Goal: Entertainment & Leisure: Consume media (video, audio)

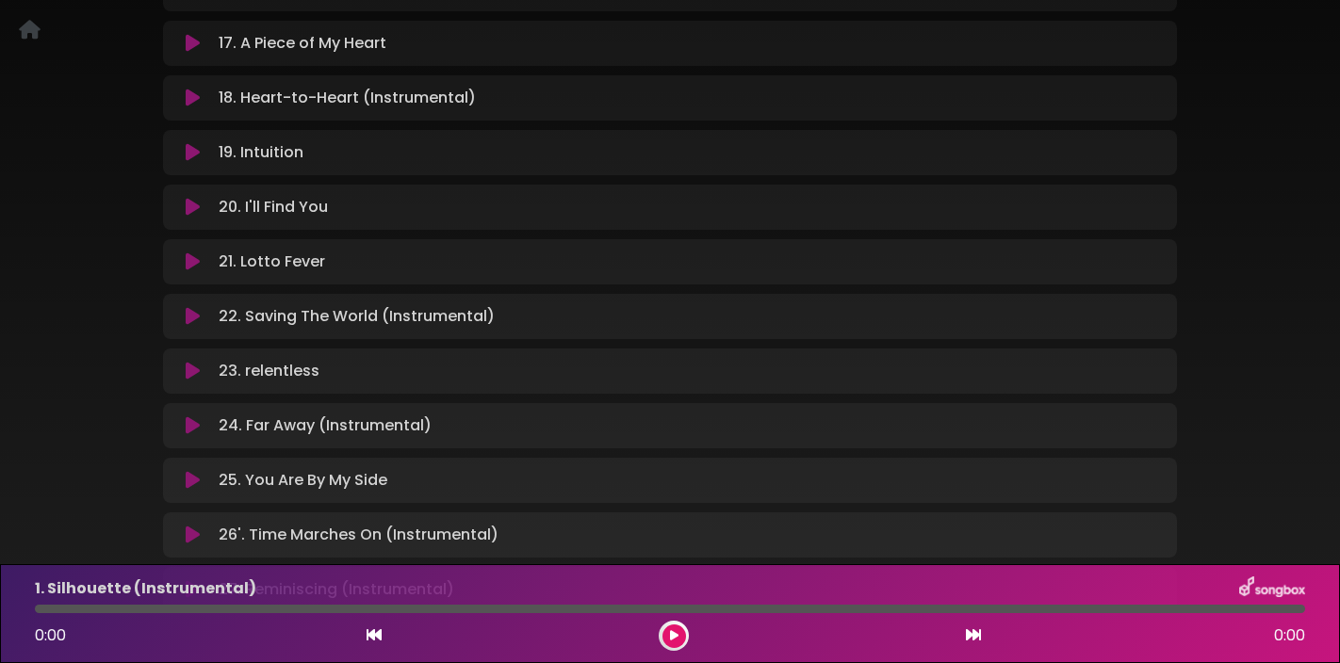
scroll to position [1183, 0]
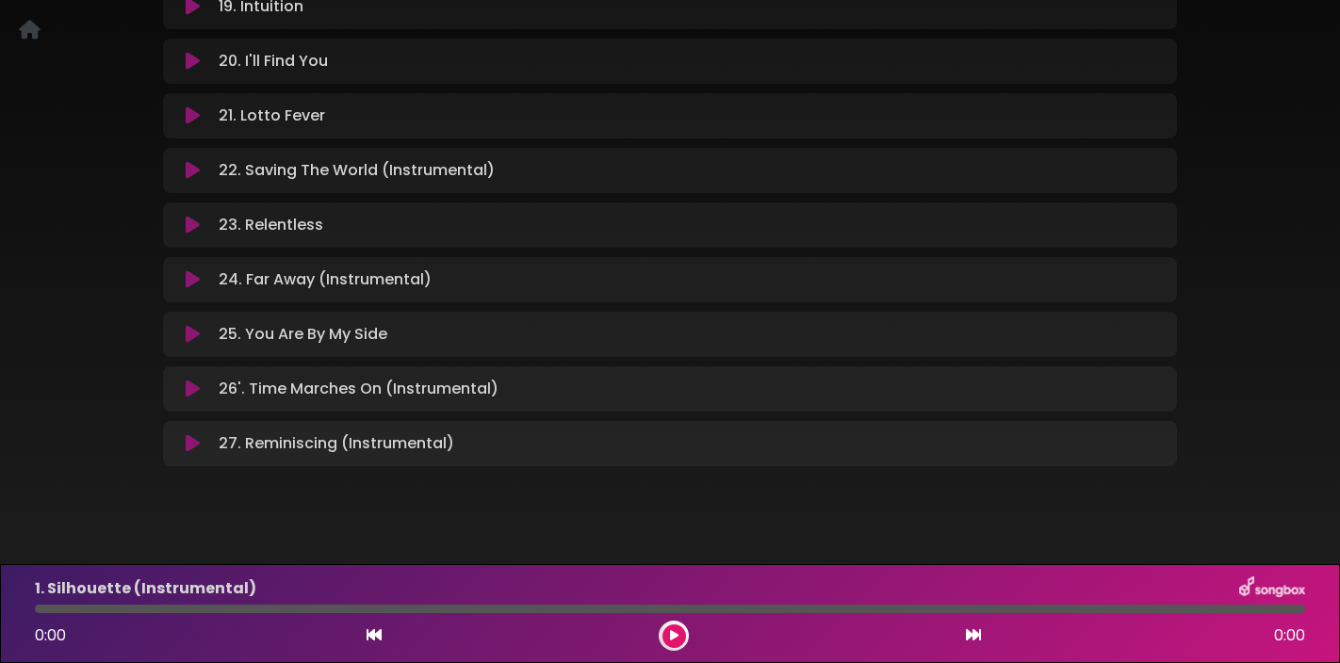
scroll to position [1316, 0]
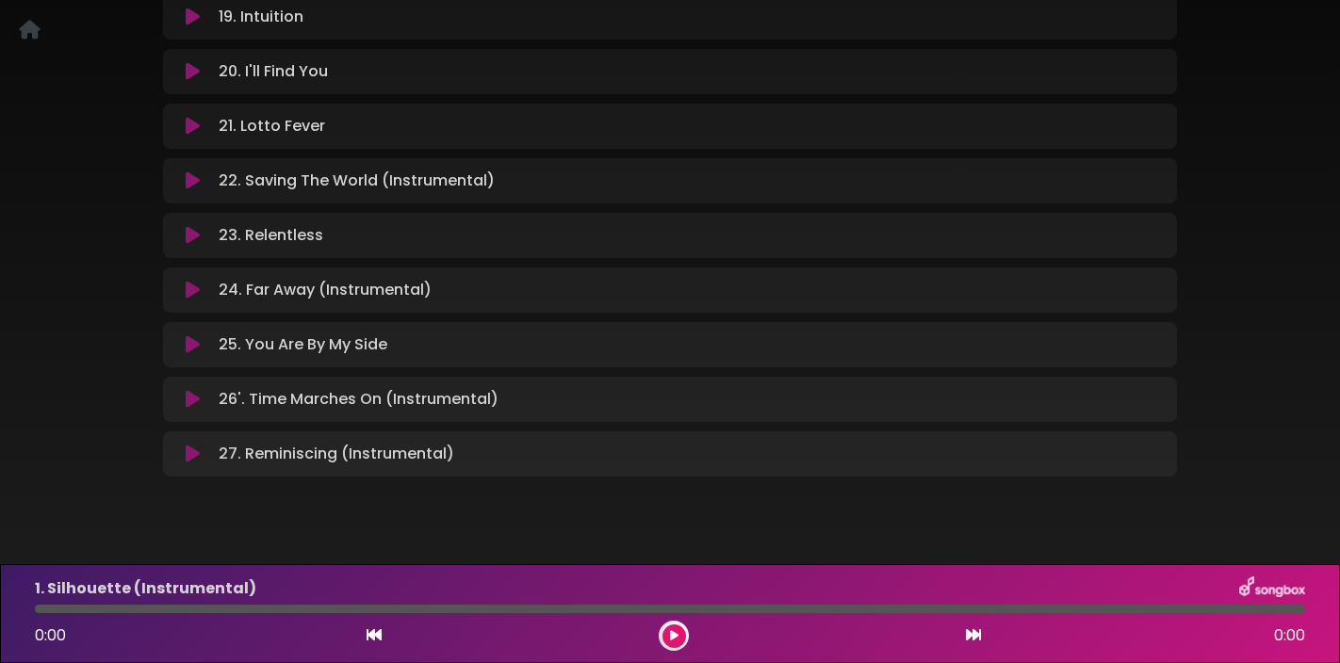
click at [189, 238] on icon at bounding box center [193, 235] width 14 height 19
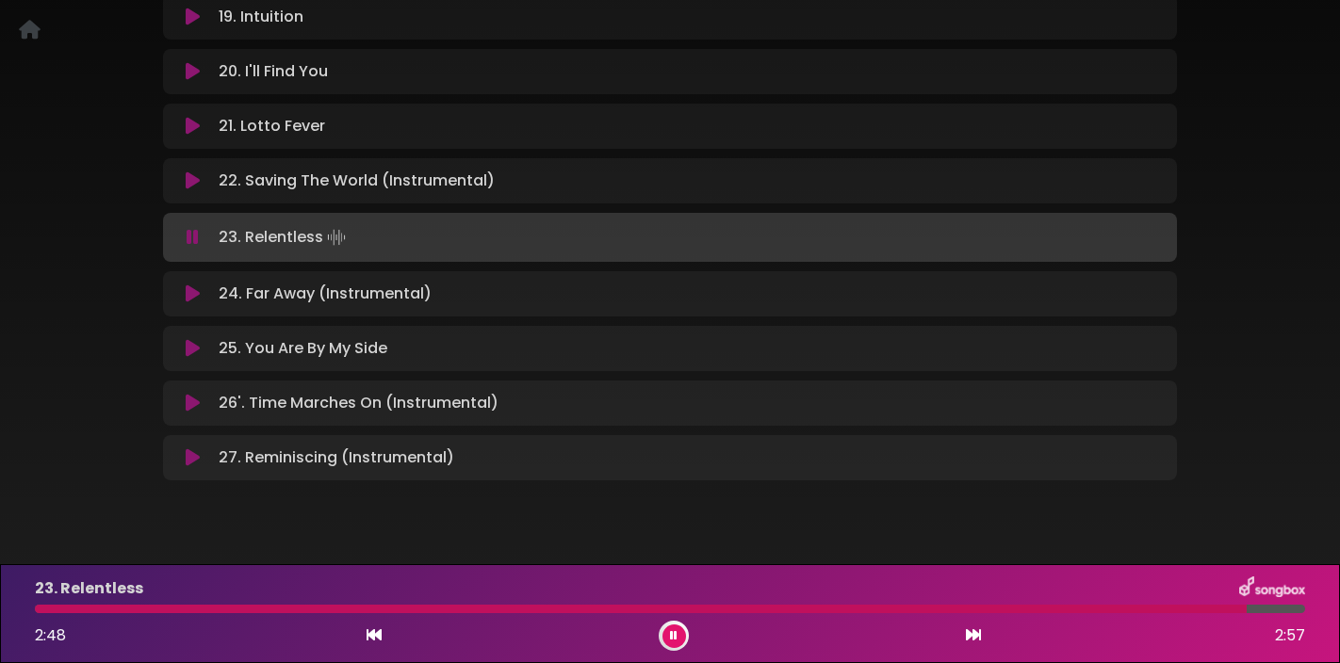
click at [188, 235] on icon at bounding box center [193, 237] width 12 height 19
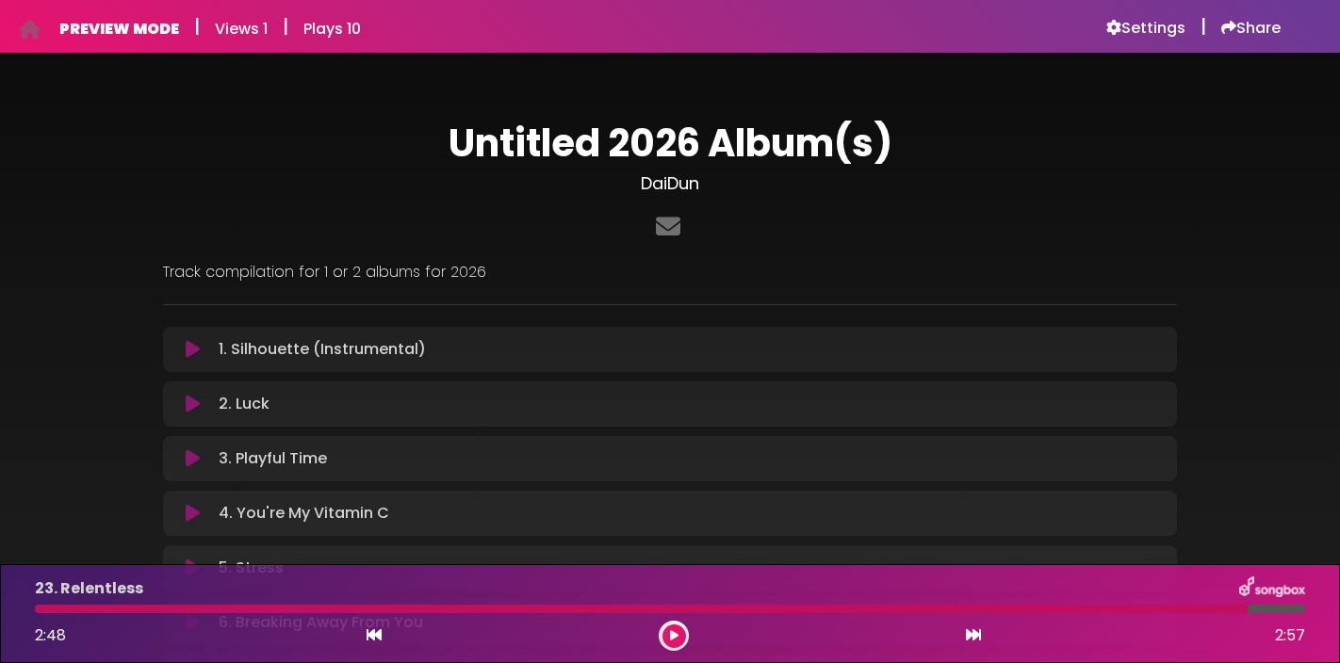
scroll to position [0, 0]
click at [195, 352] on icon at bounding box center [193, 349] width 14 height 19
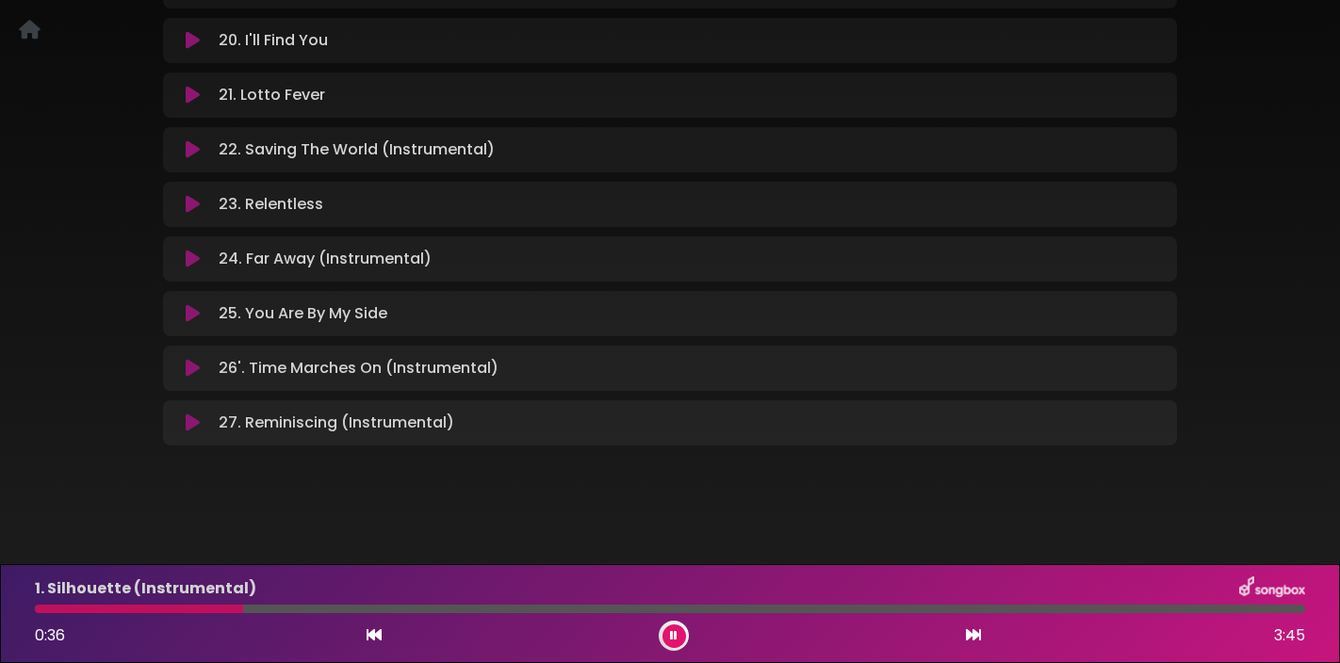
click at [192, 204] on icon at bounding box center [193, 204] width 14 height 19
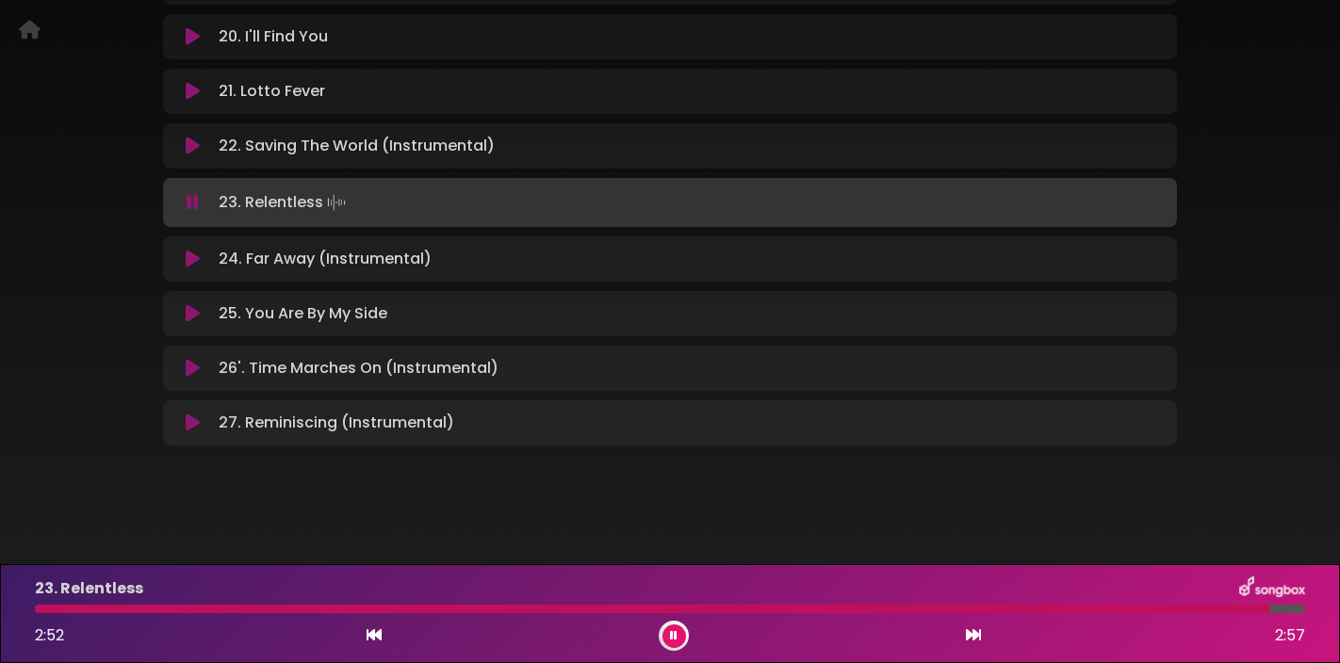
click at [195, 254] on icon at bounding box center [193, 259] width 14 height 19
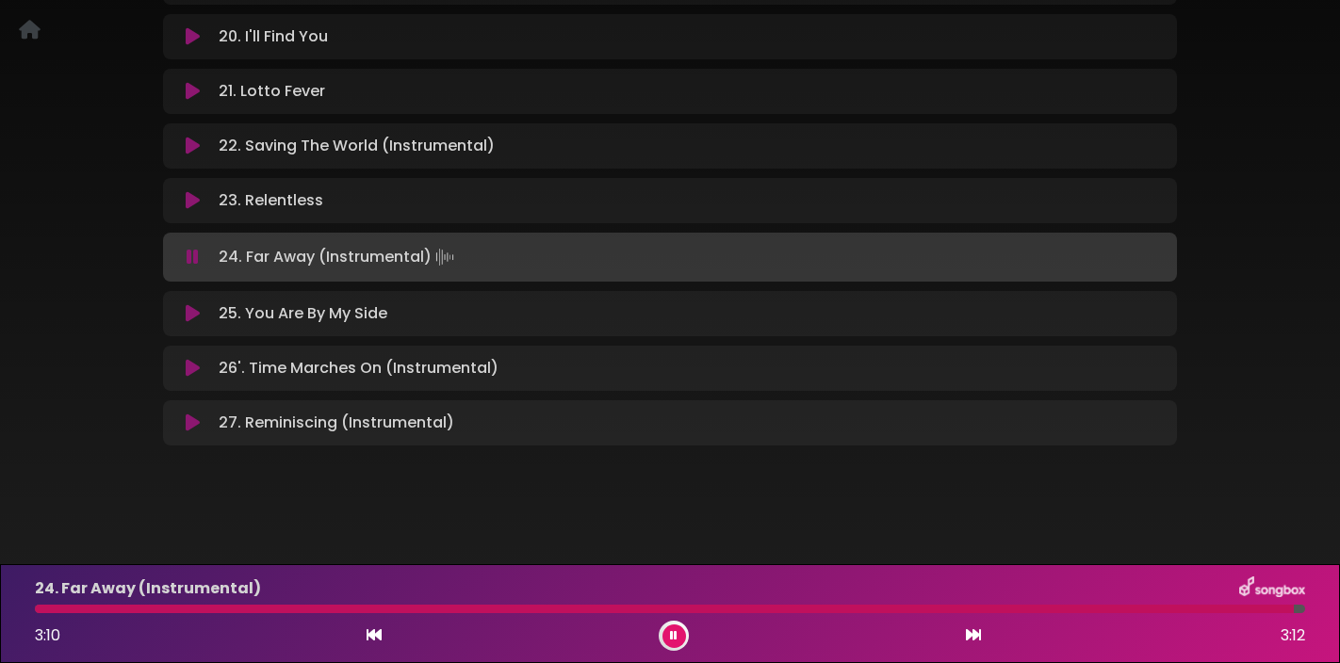
click at [194, 310] on icon at bounding box center [193, 313] width 14 height 19
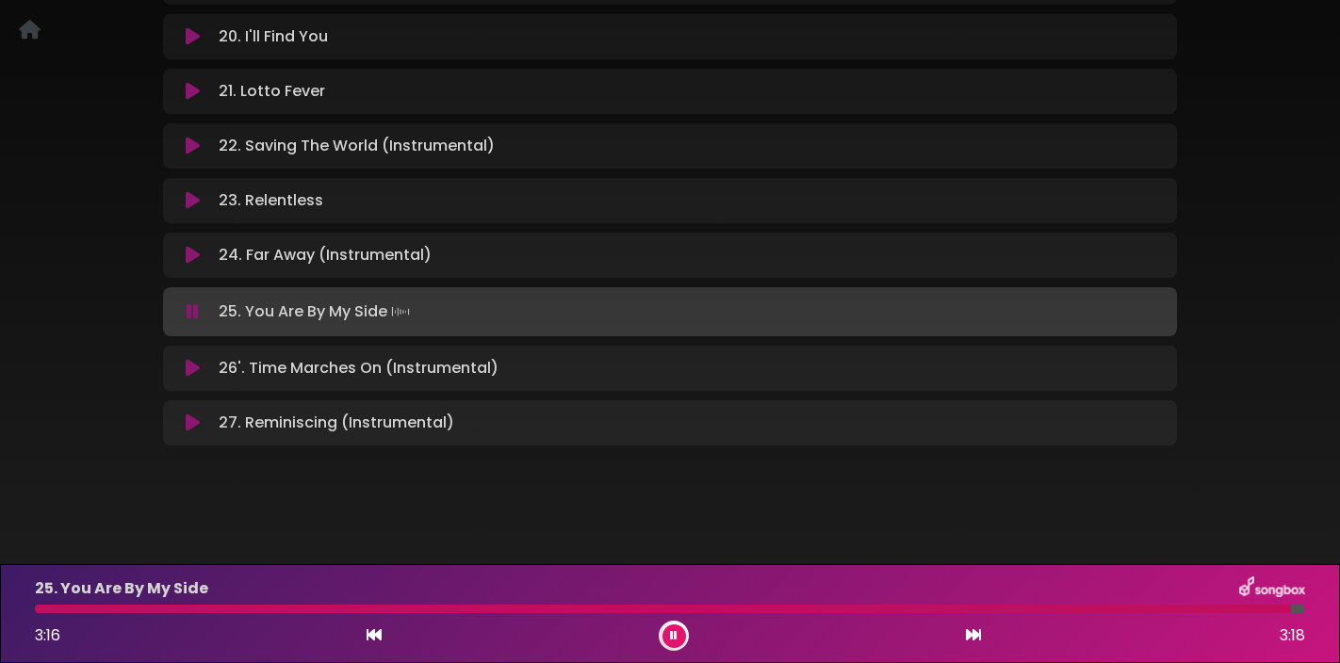
click at [191, 199] on icon at bounding box center [193, 200] width 14 height 19
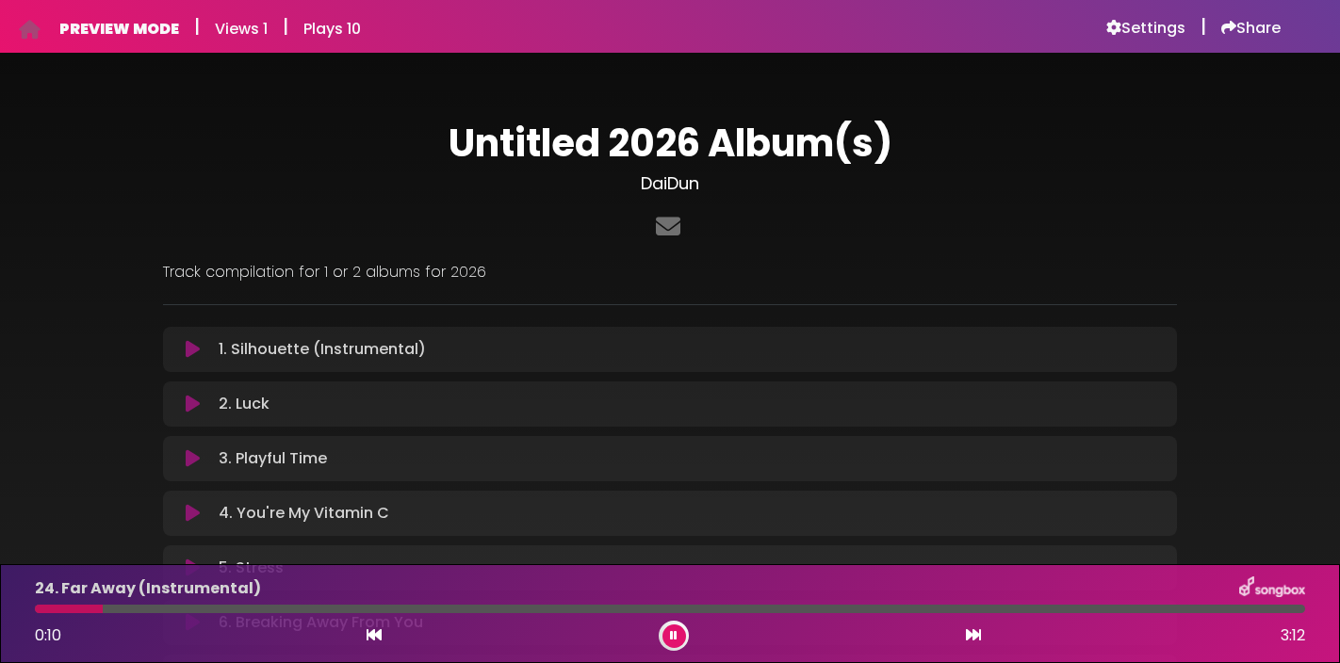
click at [188, 349] on icon at bounding box center [193, 349] width 14 height 19
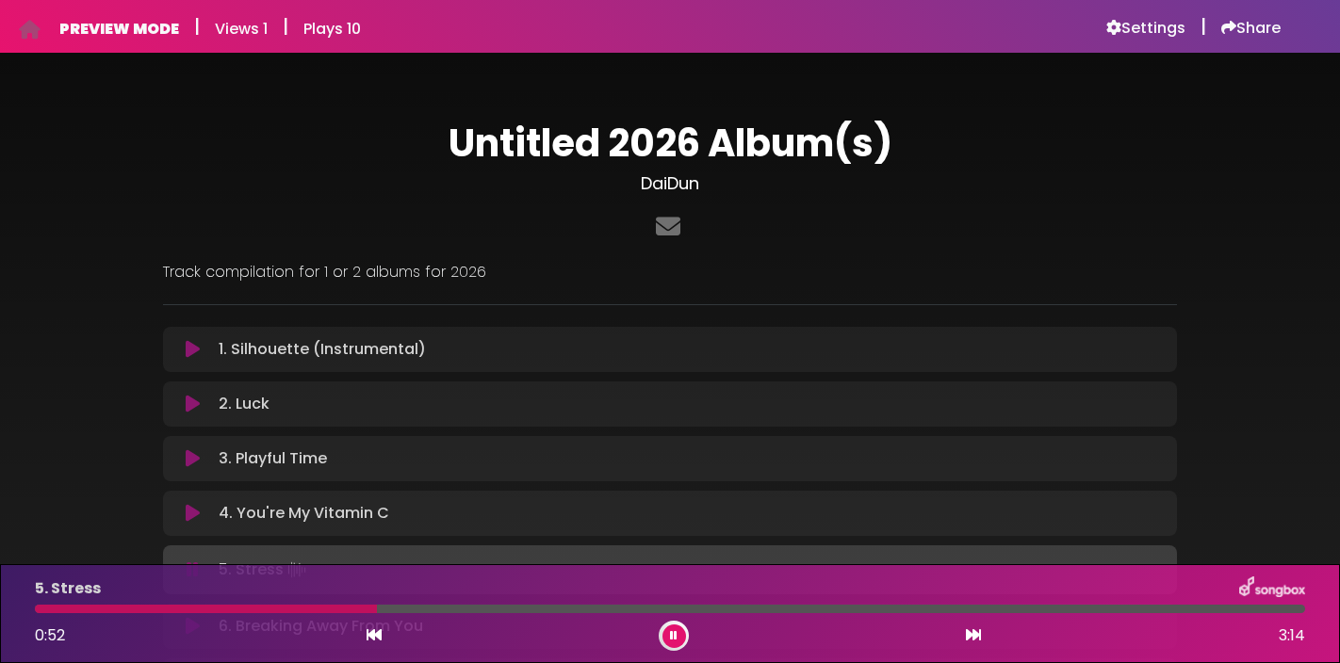
click at [674, 628] on button at bounding box center [674, 637] width 24 height 24
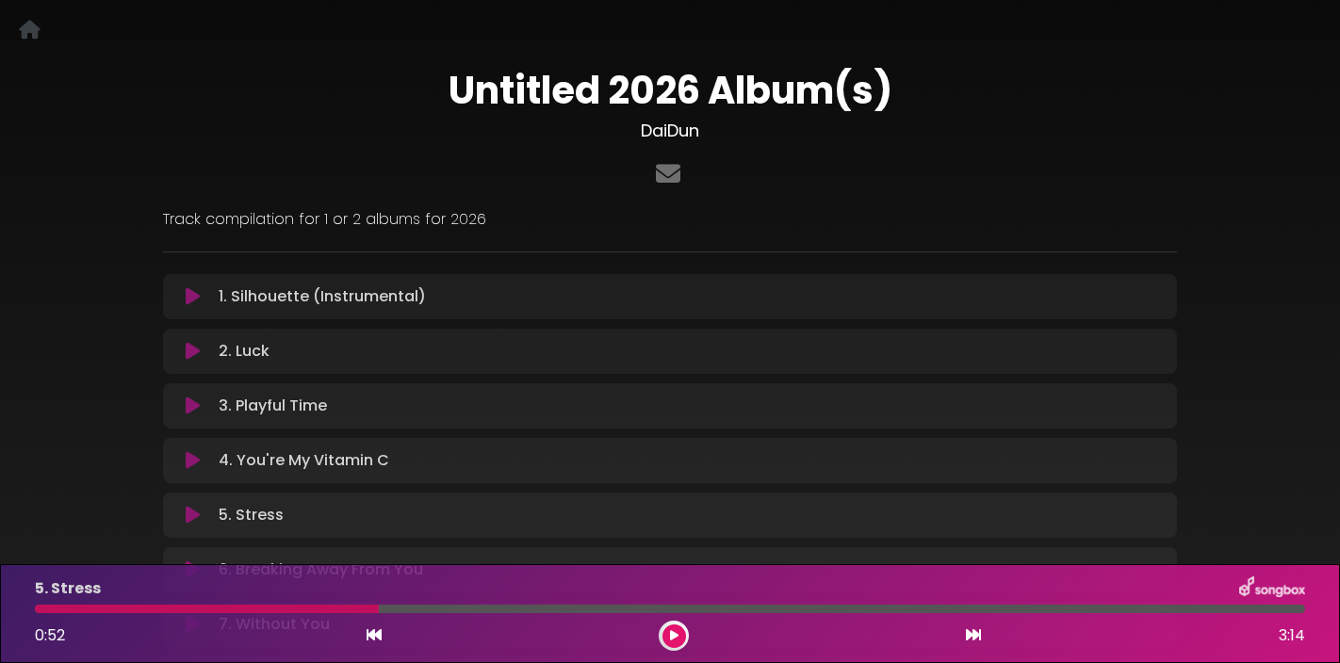
scroll to position [61, 0]
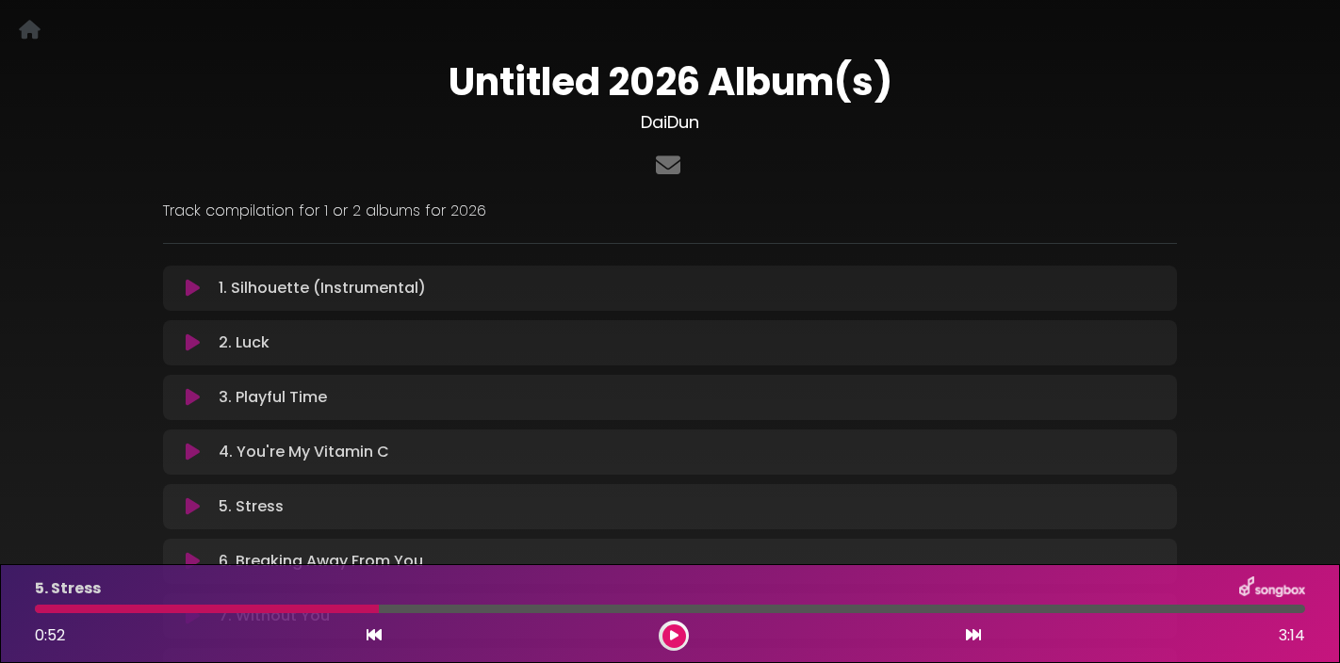
click at [193, 292] on icon at bounding box center [193, 288] width 14 height 19
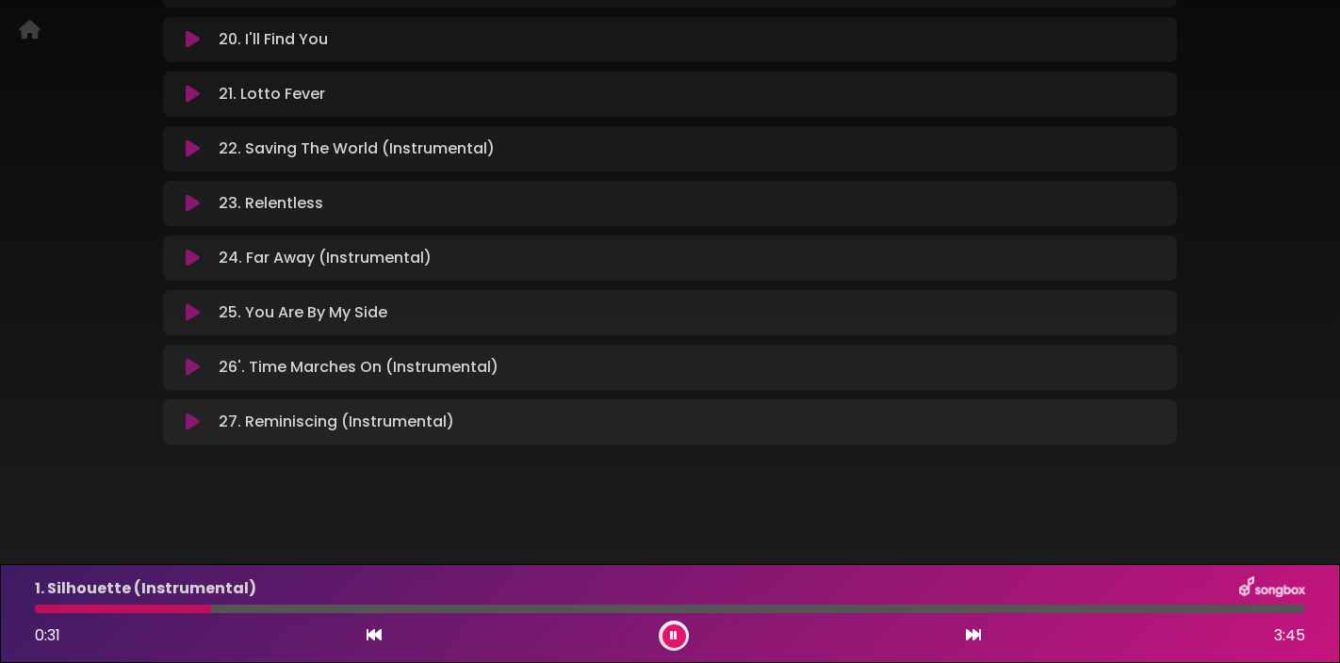
scroll to position [1351, 0]
click at [188, 204] on icon at bounding box center [193, 204] width 14 height 19
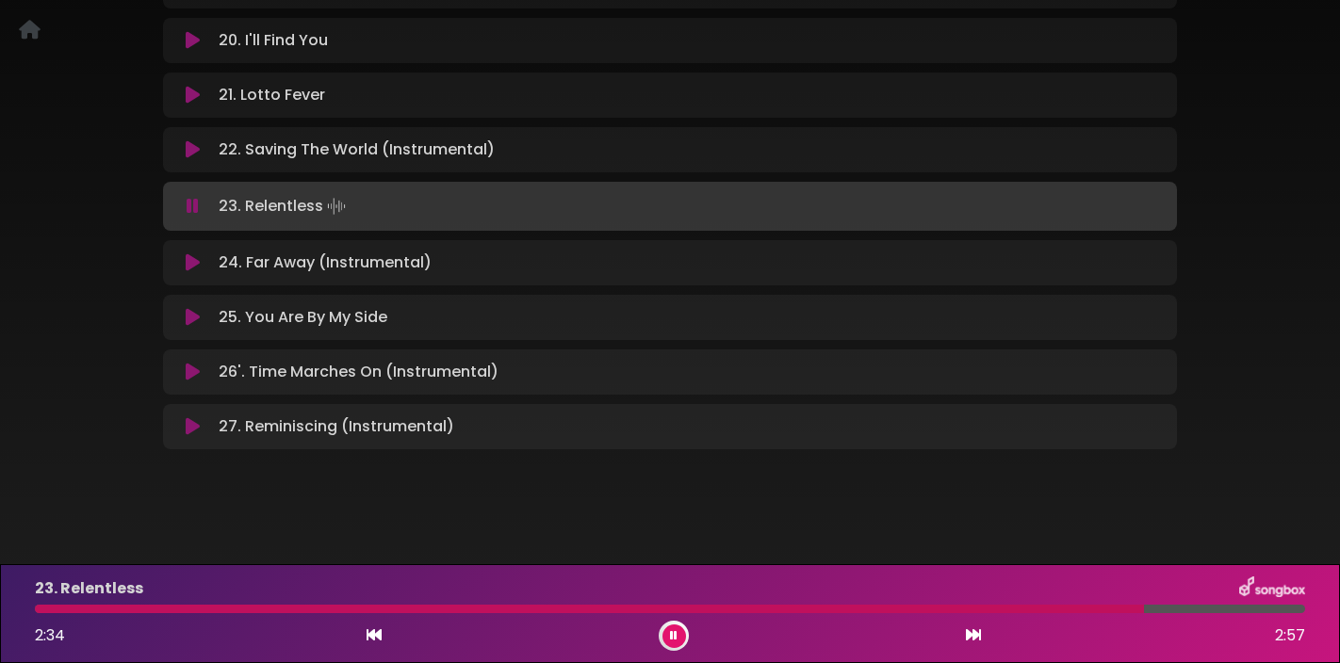
click at [677, 632] on button at bounding box center [674, 637] width 24 height 24
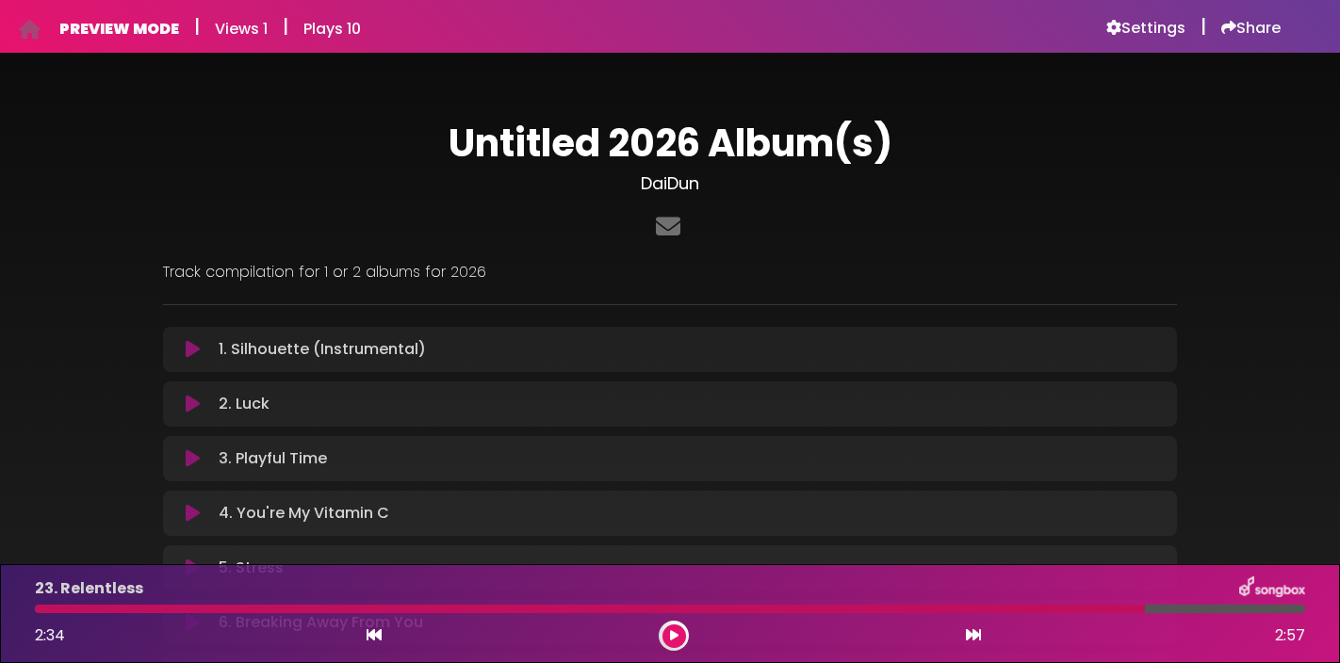
scroll to position [0, 0]
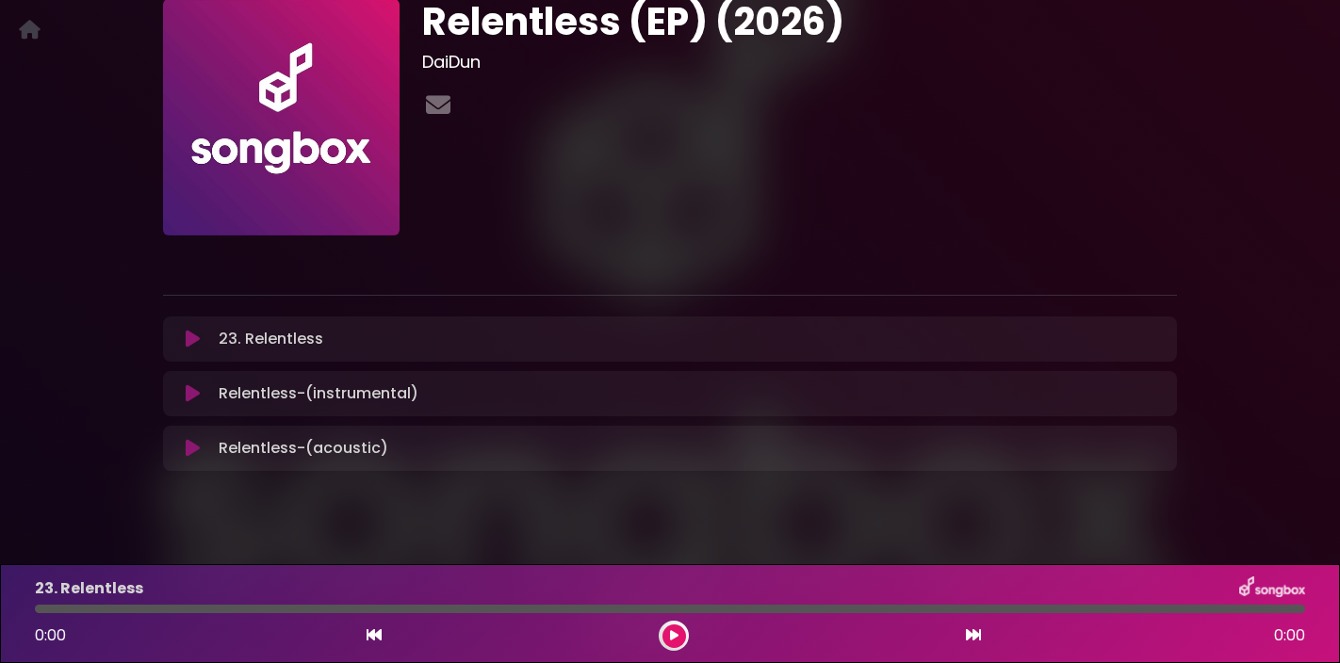
scroll to position [136, 0]
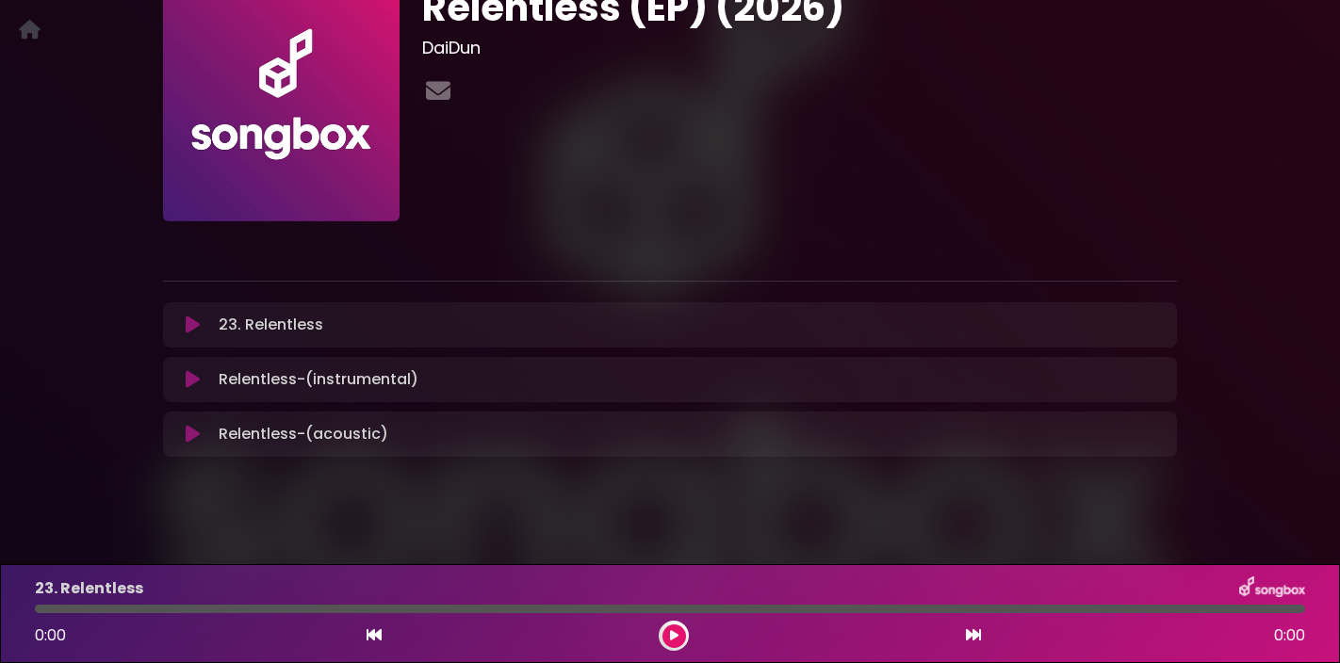
click at [196, 381] on icon at bounding box center [193, 379] width 14 height 19
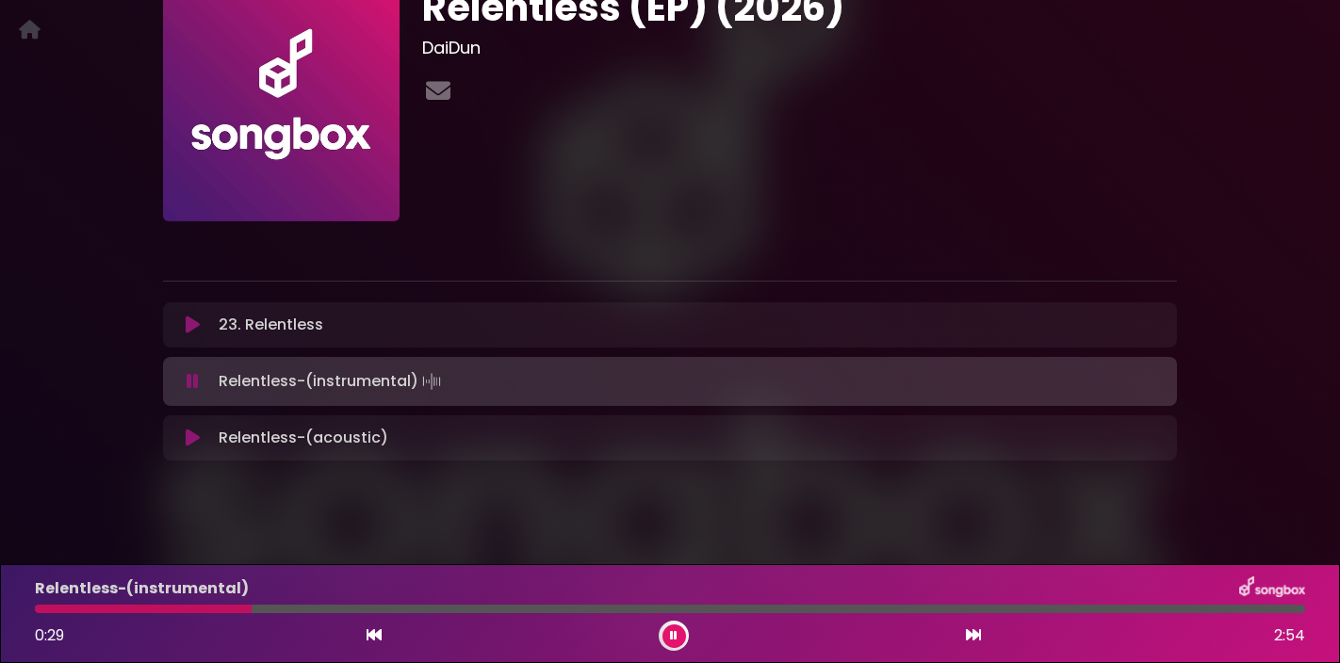
click at [190, 439] on icon at bounding box center [193, 438] width 14 height 19
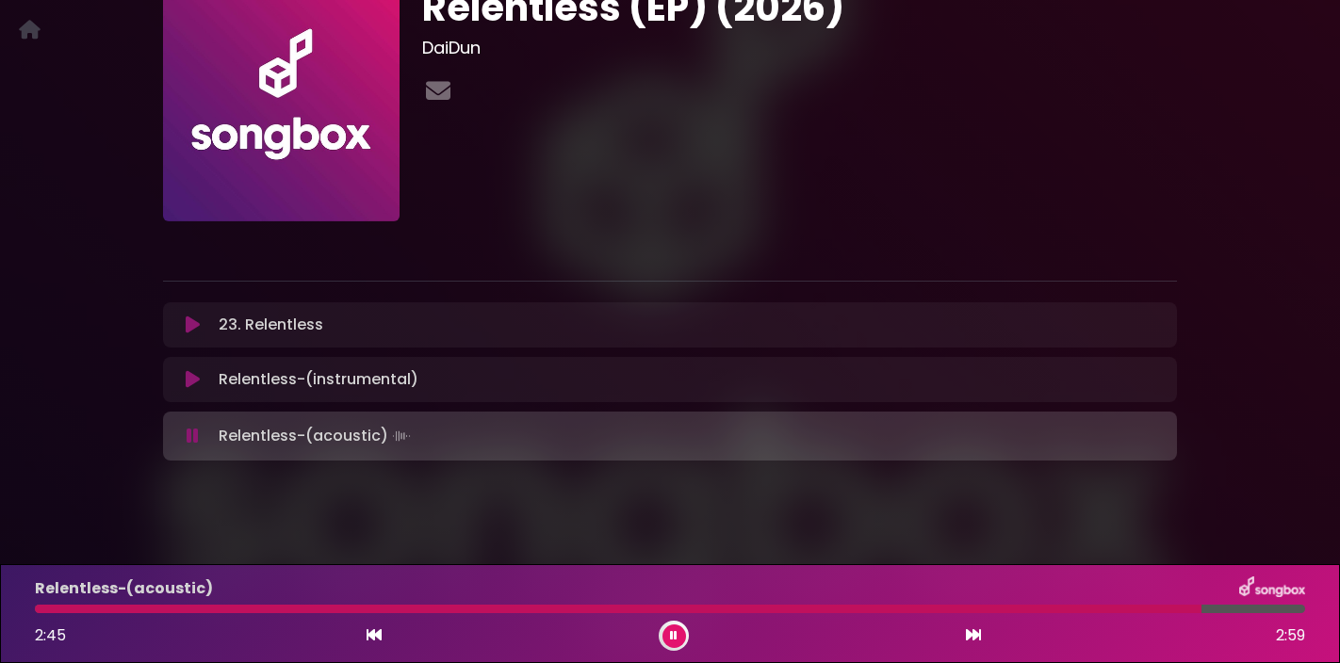
click at [193, 325] on icon at bounding box center [193, 325] width 14 height 19
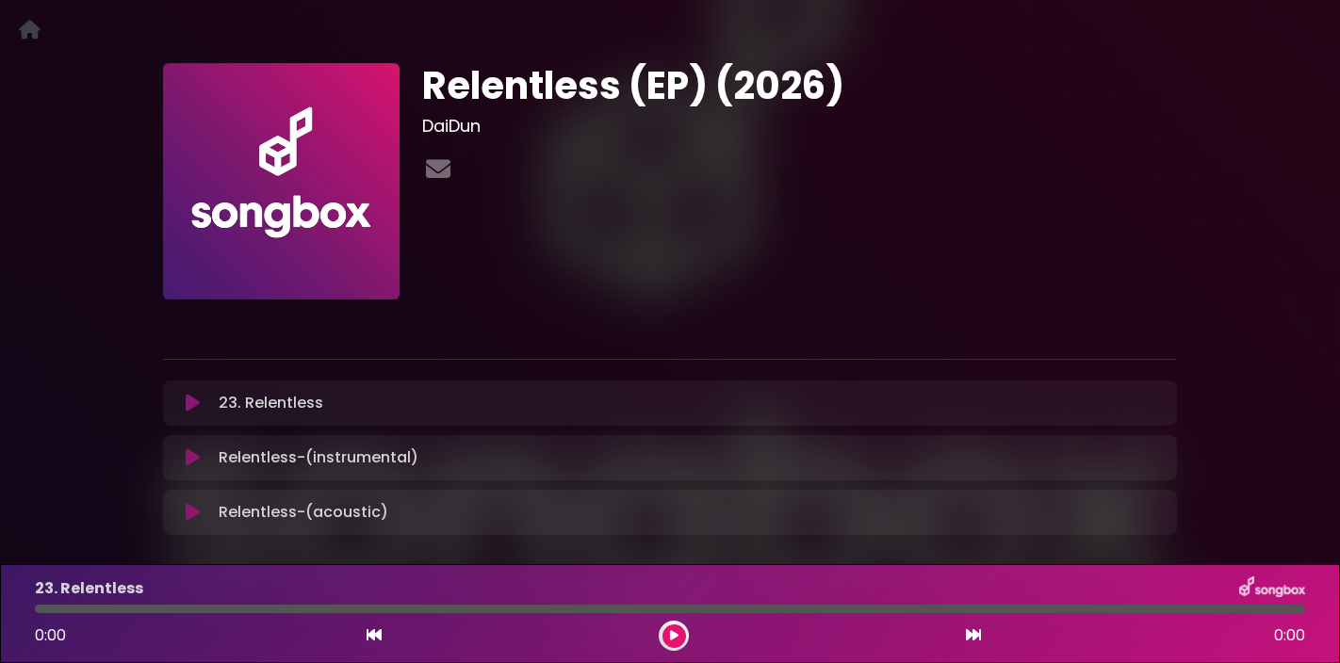
scroll to position [63, 0]
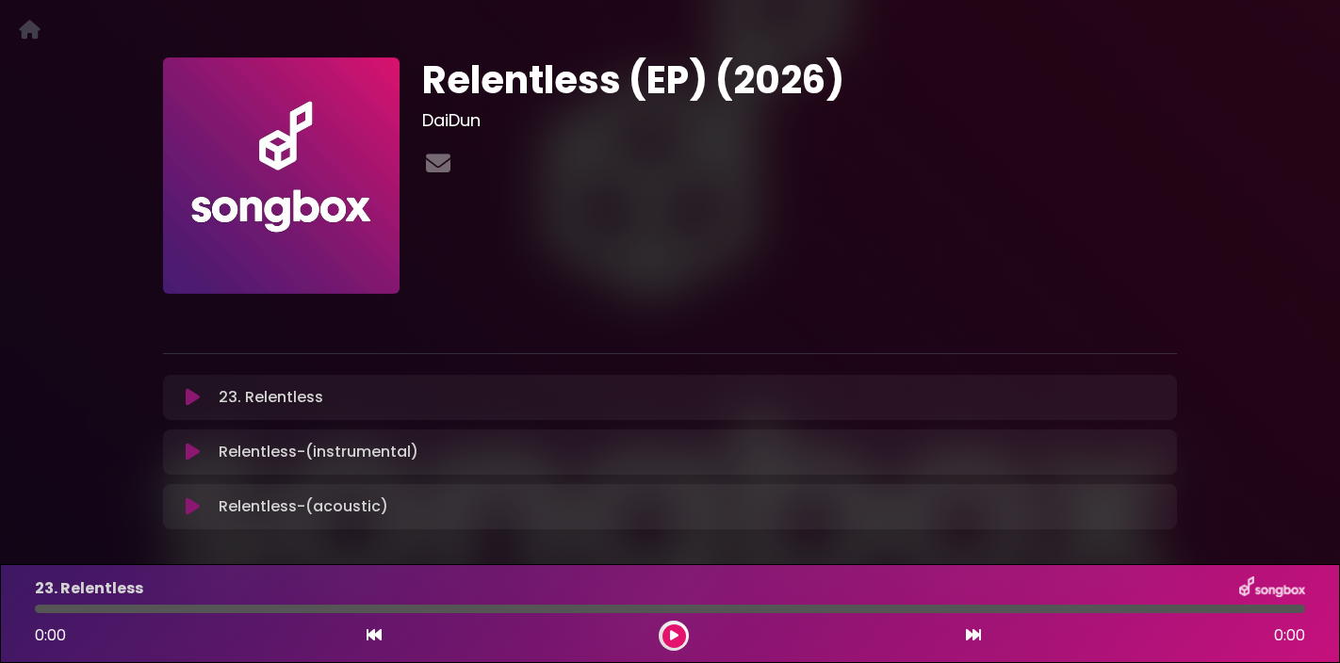
click at [193, 401] on icon at bounding box center [193, 397] width 14 height 19
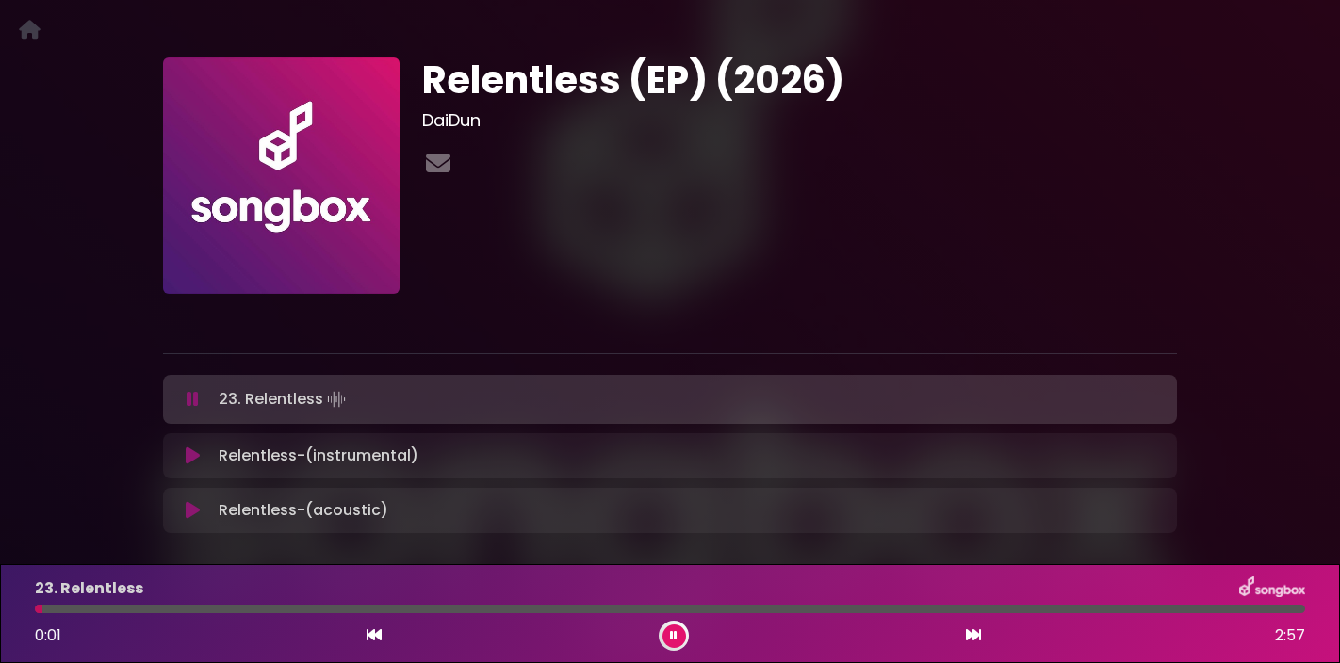
click at [193, 401] on icon at bounding box center [193, 399] width 12 height 19
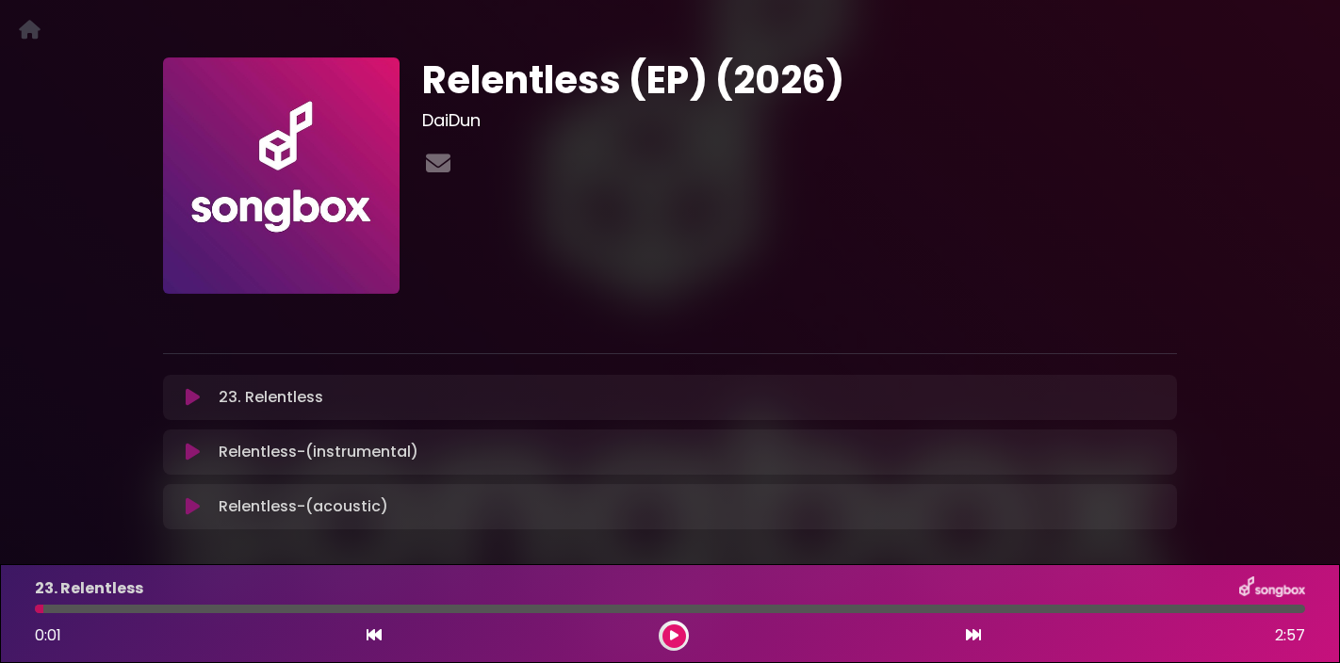
click at [369, 638] on icon at bounding box center [374, 635] width 15 height 15
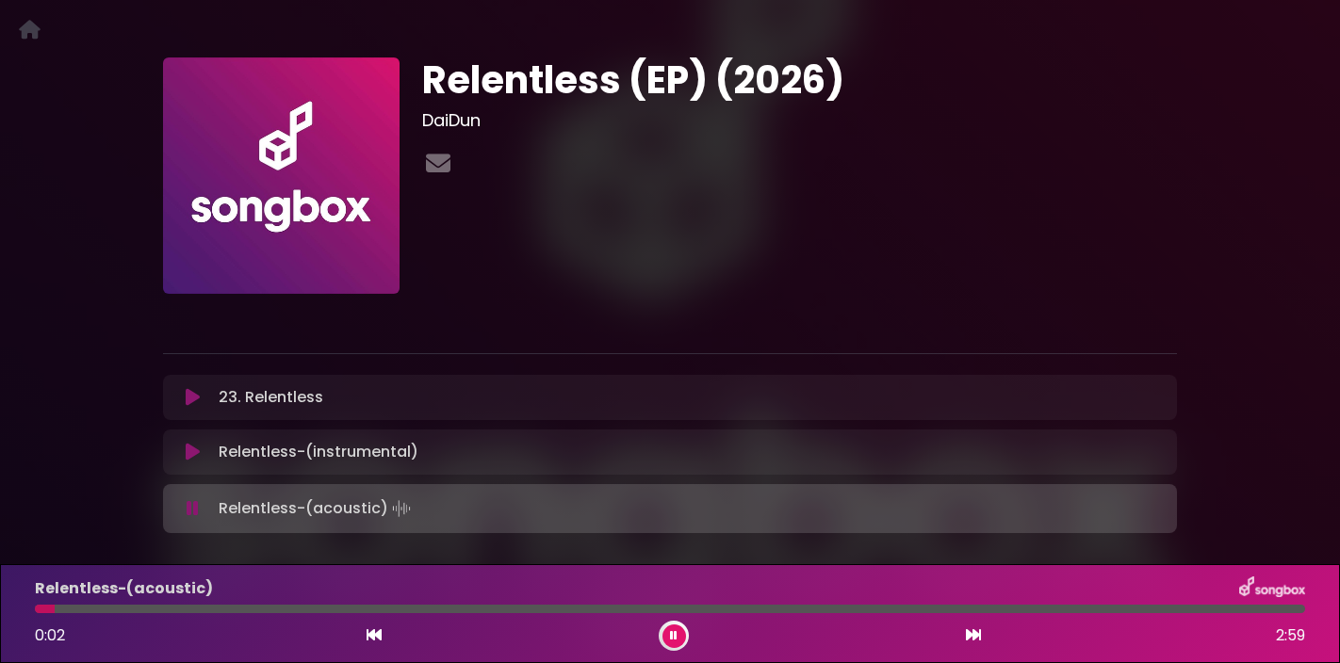
click at [682, 632] on button at bounding box center [674, 637] width 24 height 24
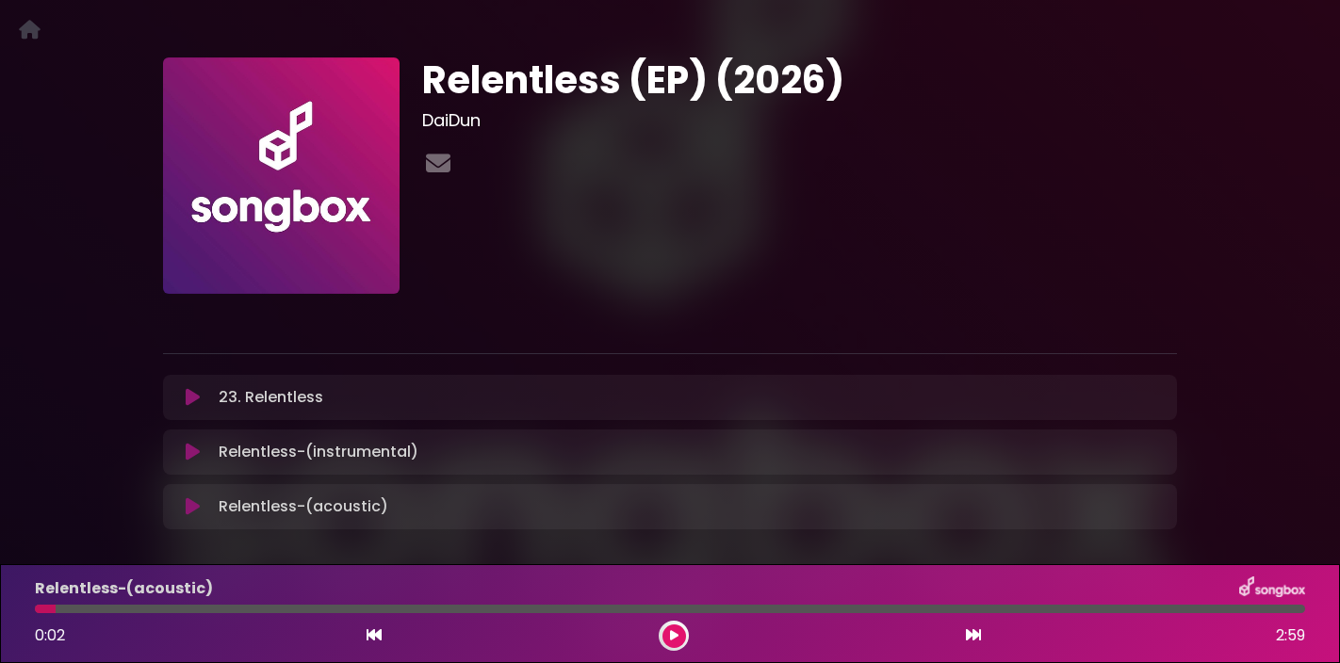
click at [188, 400] on icon at bounding box center [193, 397] width 14 height 19
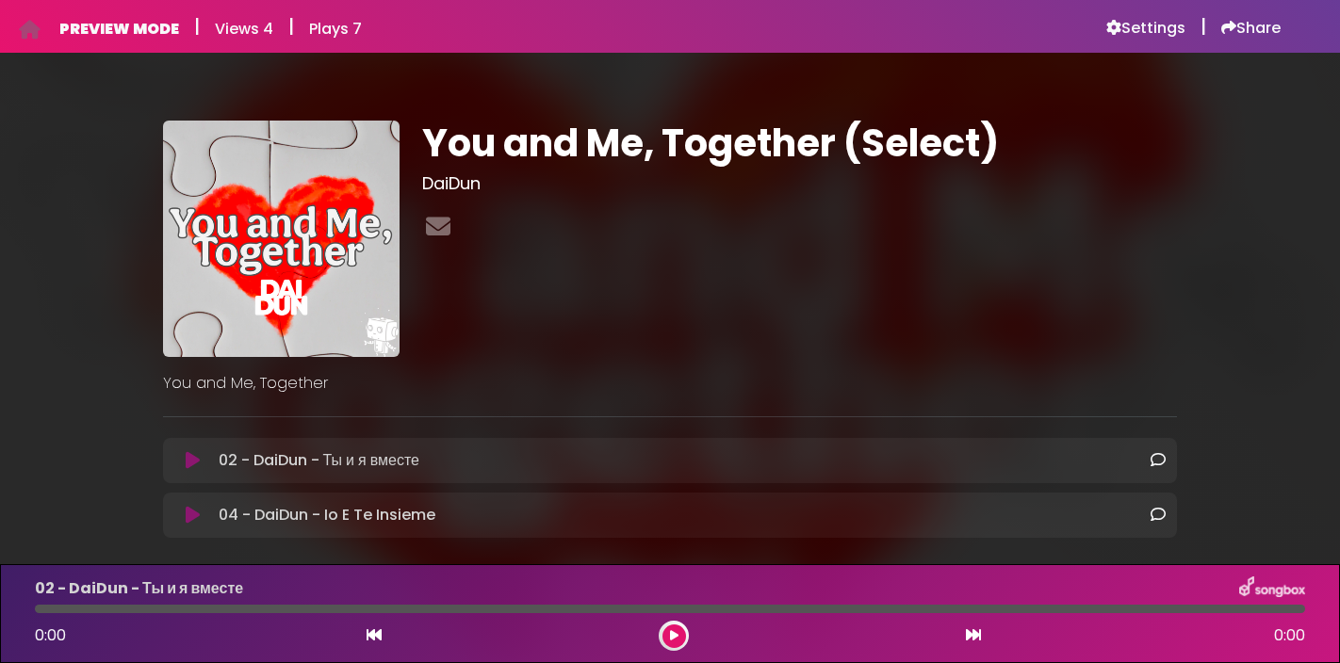
click at [196, 464] on icon at bounding box center [193, 460] width 14 height 19
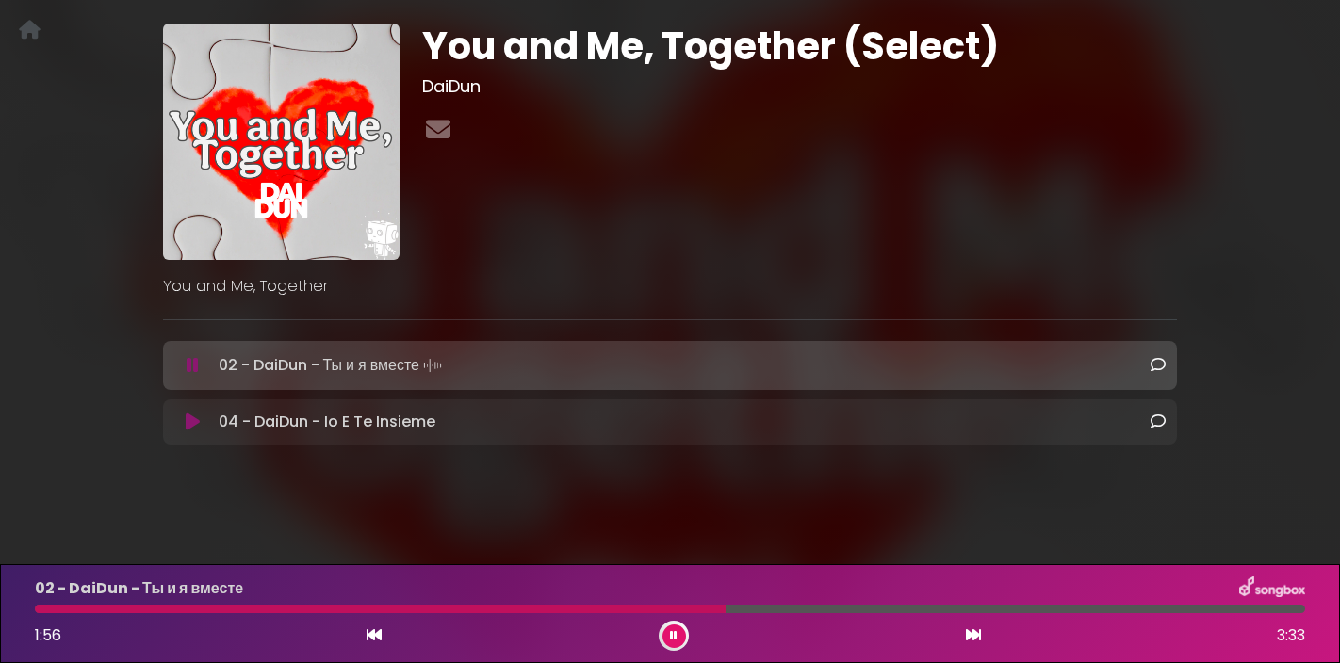
click at [676, 640] on icon at bounding box center [674, 635] width 8 height 11
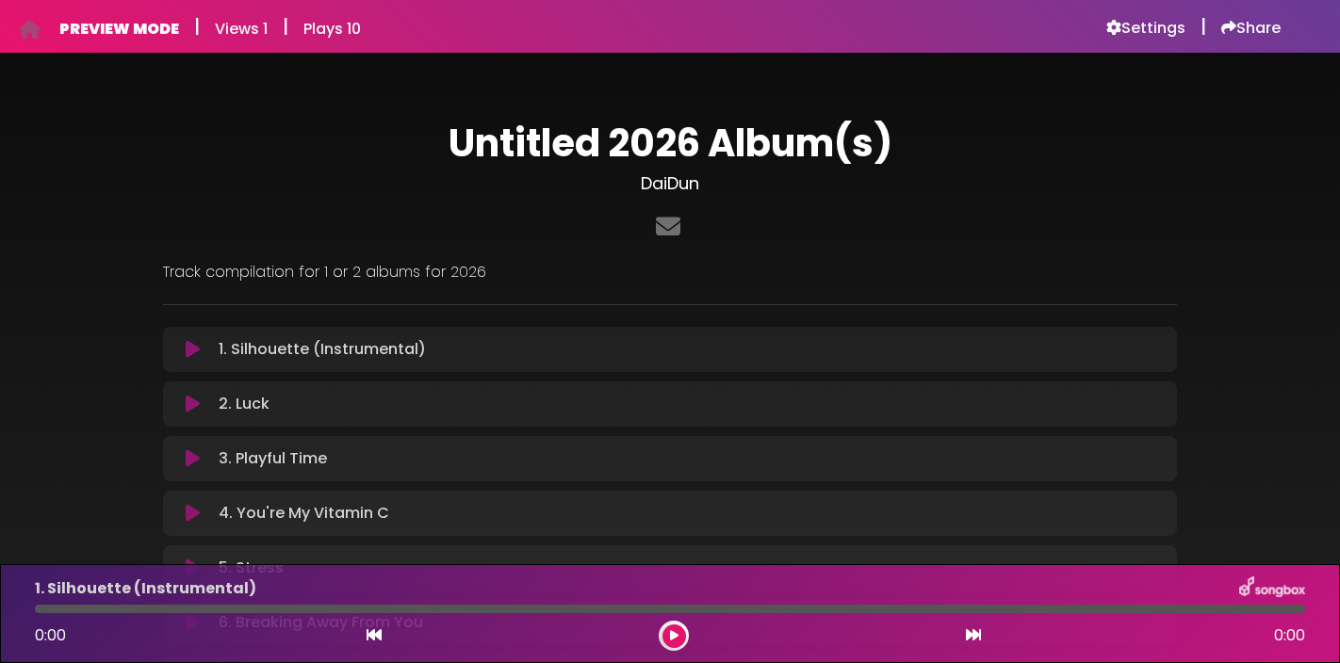
click at [193, 357] on icon at bounding box center [193, 349] width 14 height 19
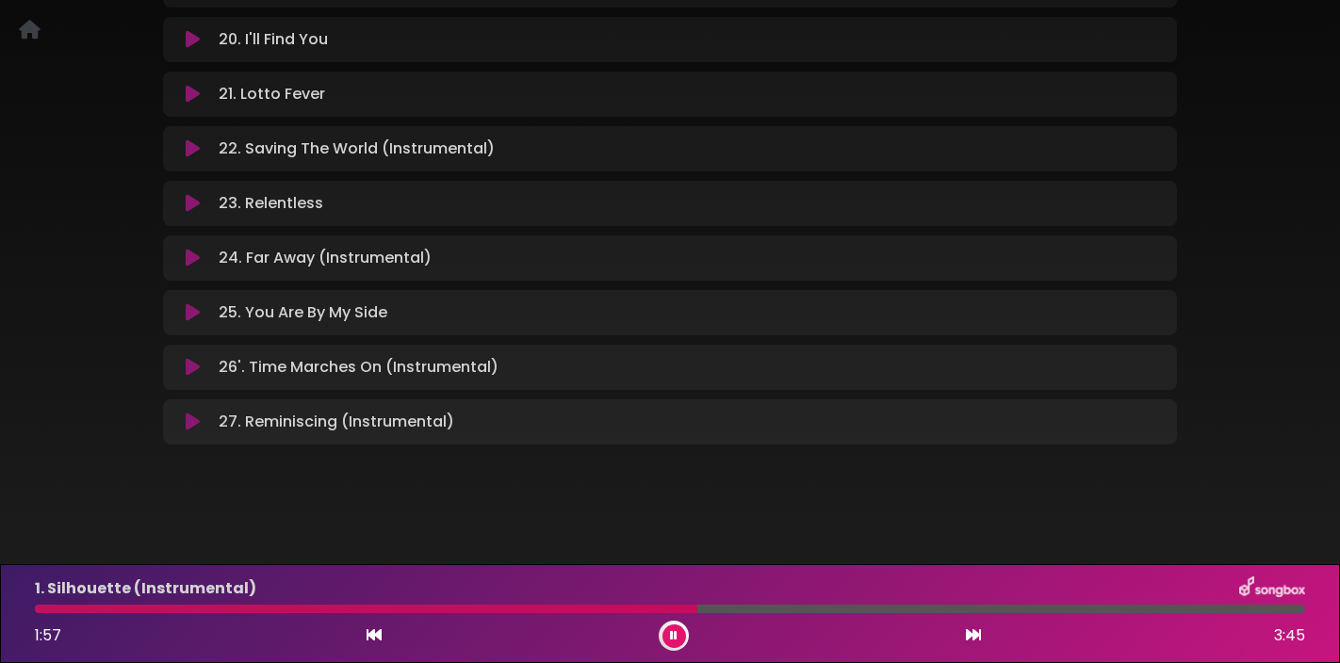
scroll to position [1351, 0]
click at [194, 206] on icon at bounding box center [193, 204] width 14 height 19
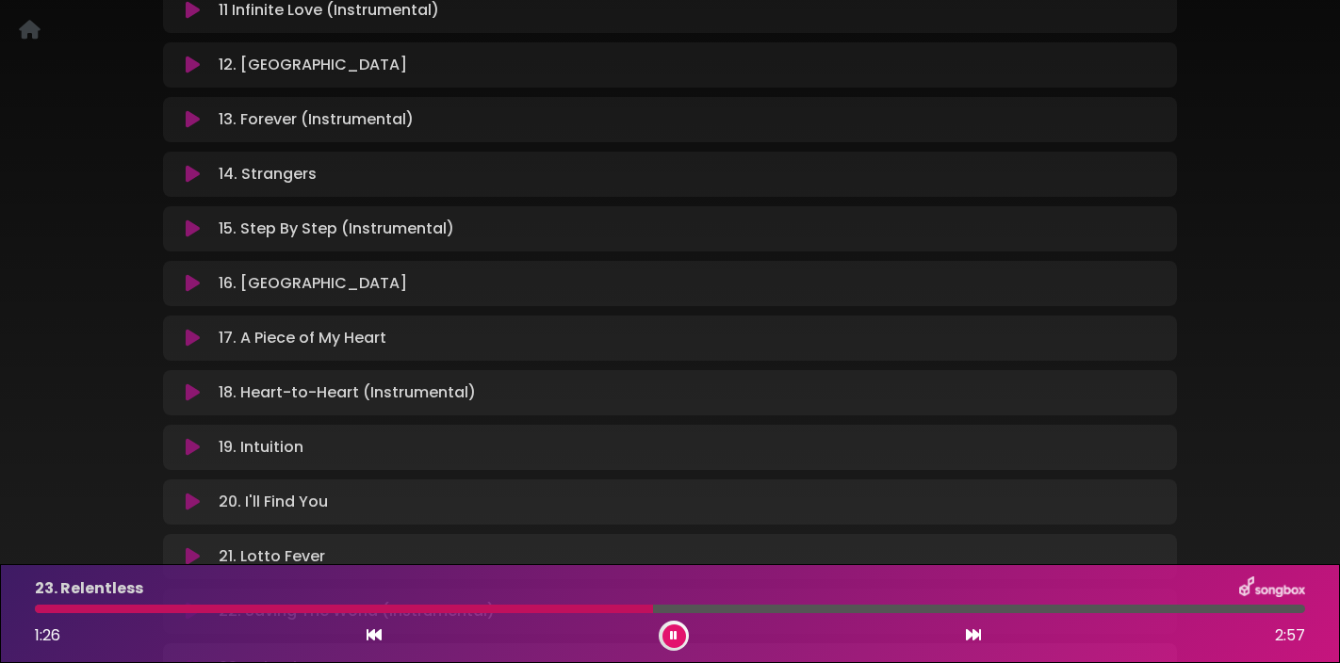
scroll to position [874, 0]
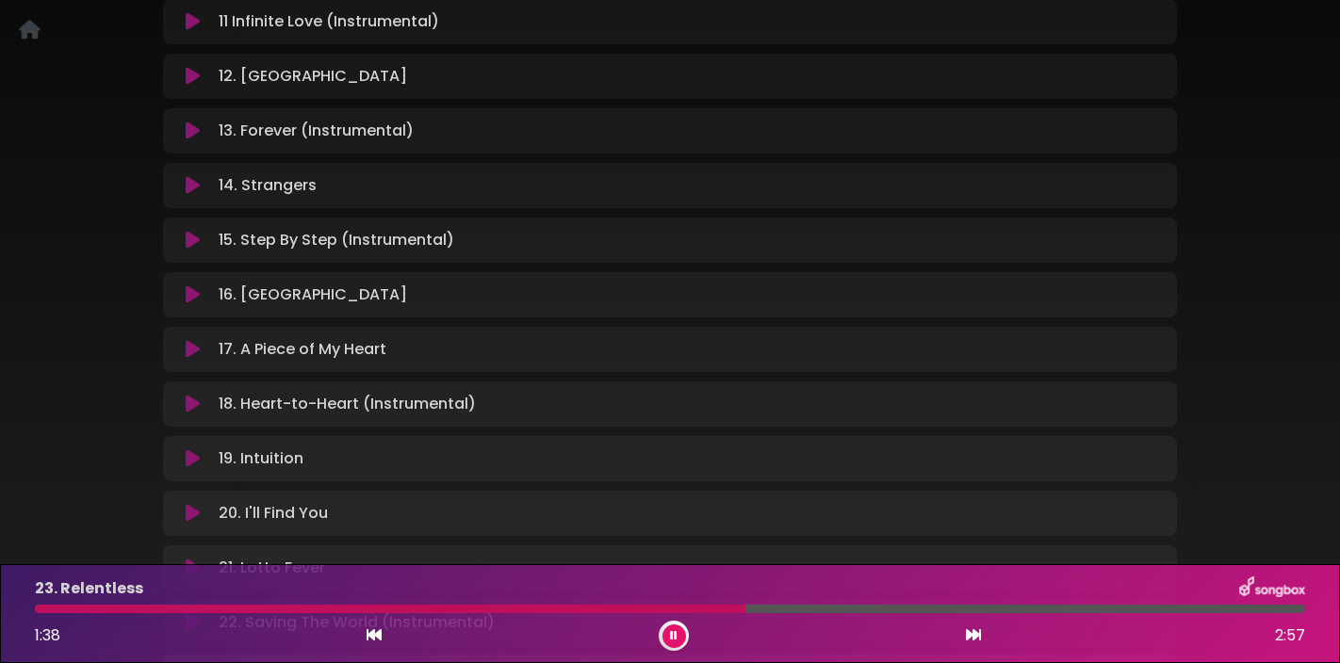
click at [192, 133] on icon at bounding box center [193, 131] width 14 height 19
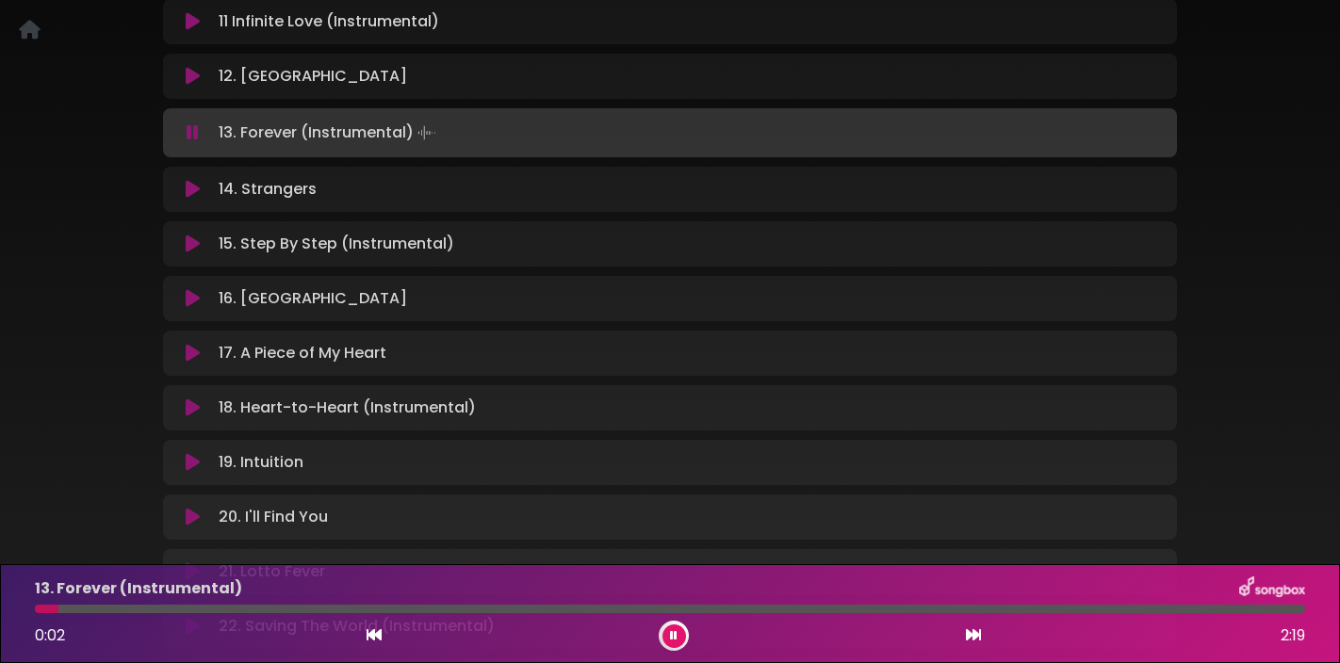
click at [192, 189] on icon at bounding box center [193, 189] width 14 height 19
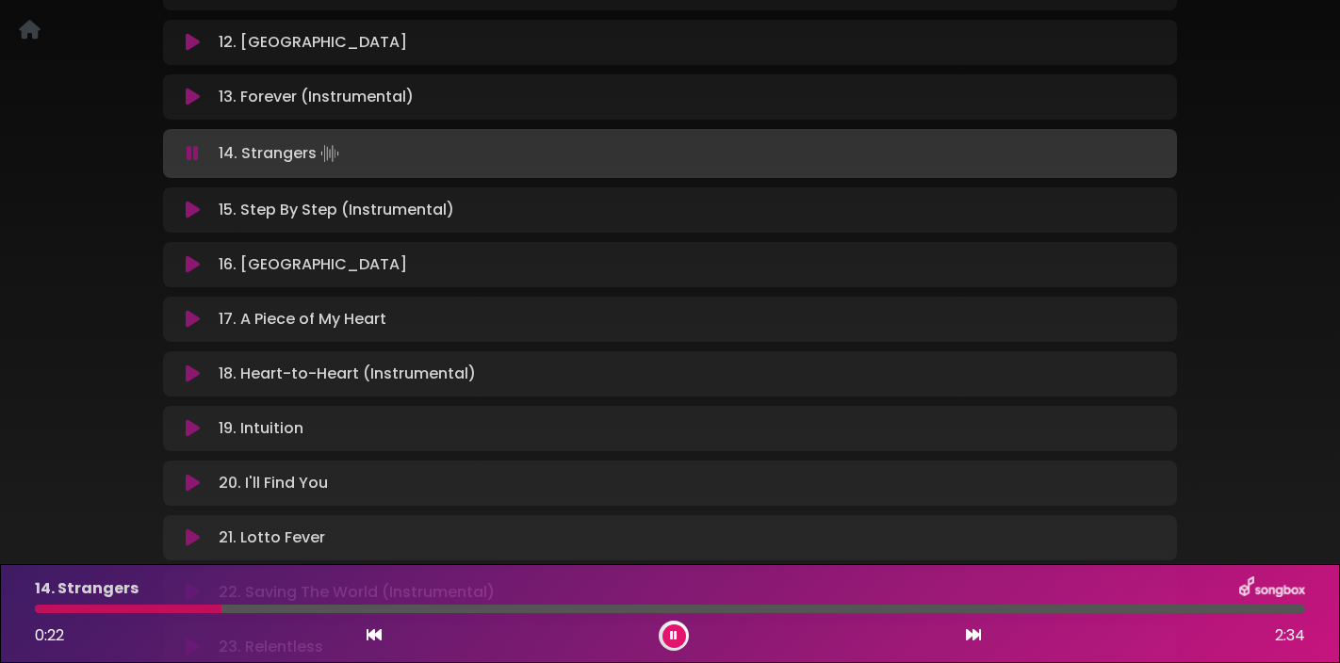
scroll to position [909, 0]
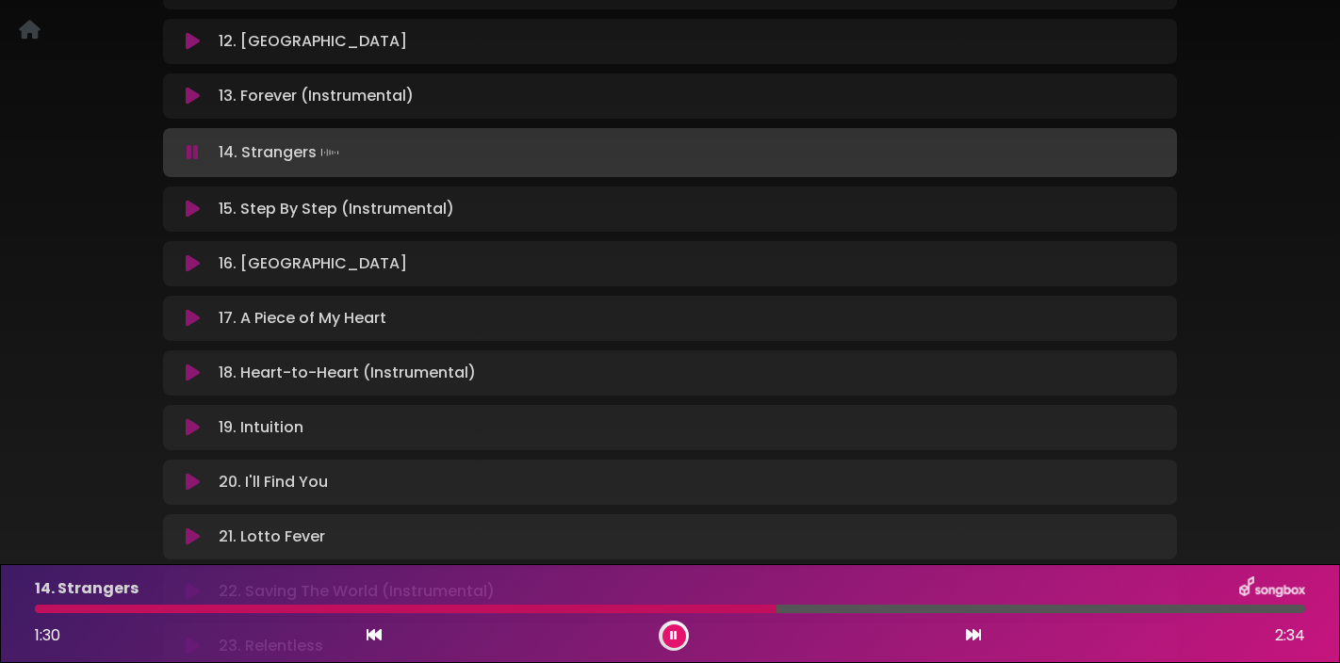
click at [190, 161] on div "14. Strangers Loading Track..." at bounding box center [669, 152] width 991 height 26
click at [193, 153] on icon at bounding box center [193, 152] width 12 height 19
